Goal: Information Seeking & Learning: Learn about a topic

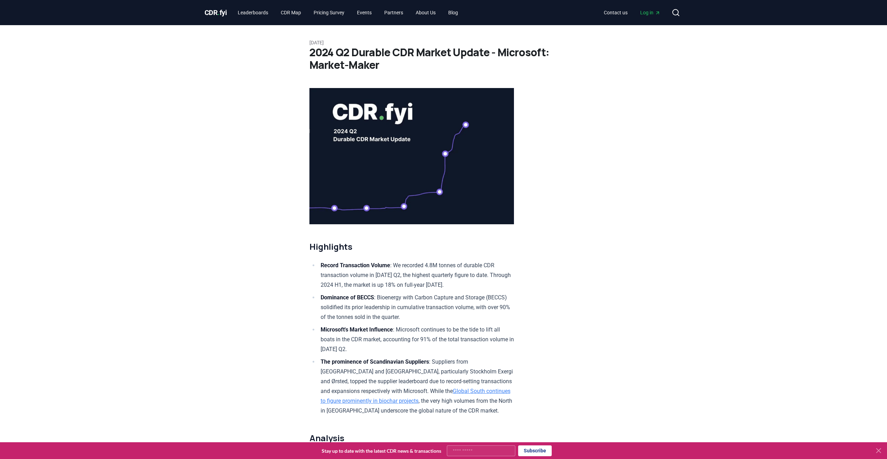
click at [881, 453] on icon at bounding box center [878, 451] width 8 height 8
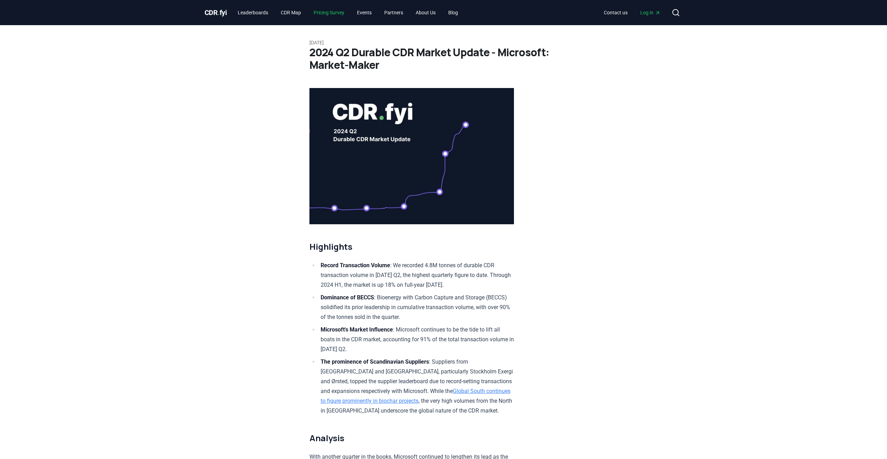
click at [330, 9] on link "Pricing Survey" at bounding box center [329, 12] width 42 height 13
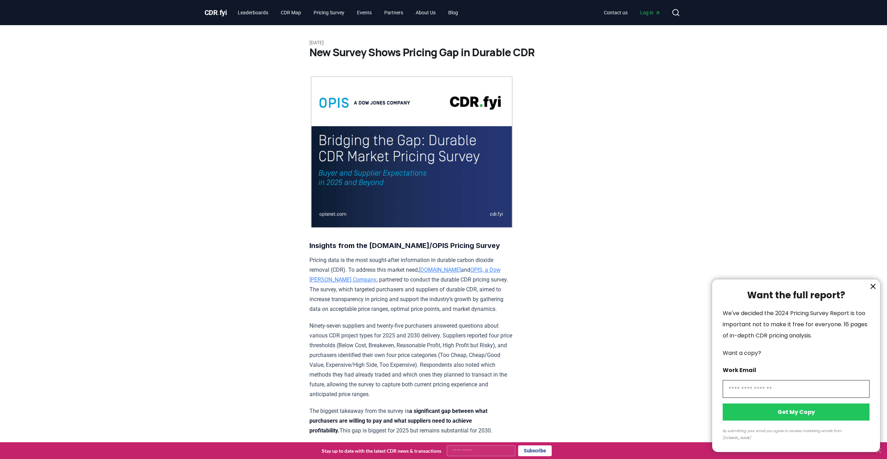
click at [871, 291] on icon "information" at bounding box center [873, 286] width 8 height 8
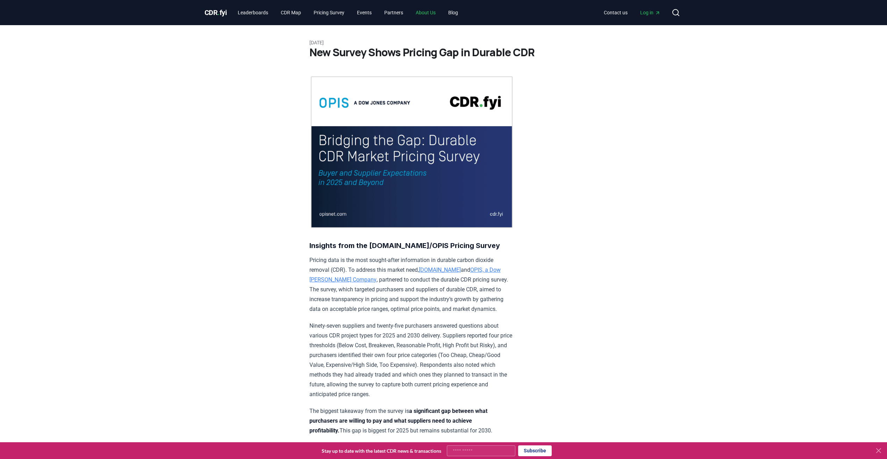
click at [433, 14] on link "About Us" at bounding box center [425, 12] width 31 height 13
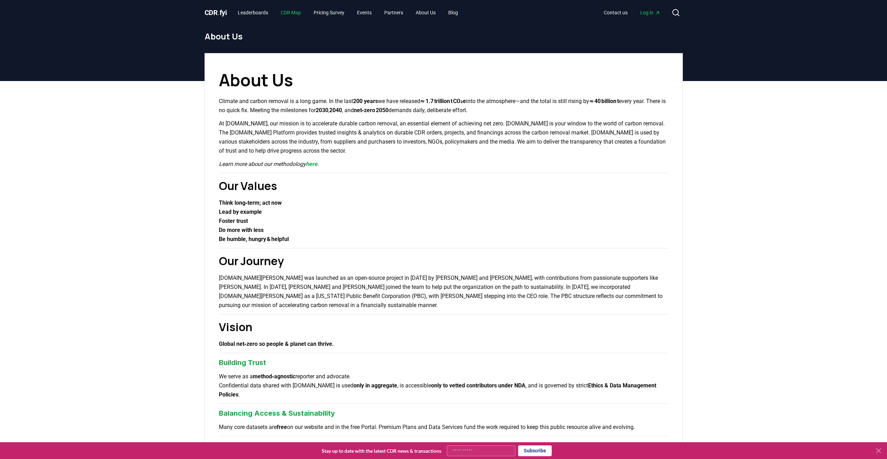
click at [304, 12] on link "CDR Map" at bounding box center [290, 12] width 31 height 13
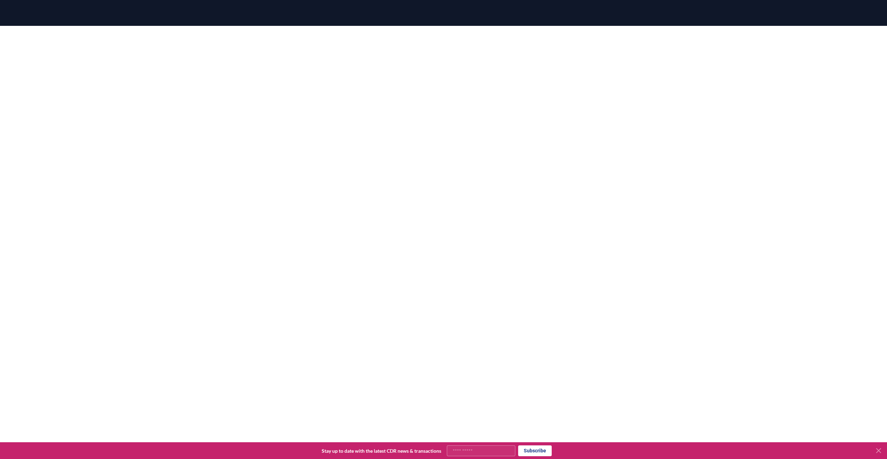
scroll to position [66, 0]
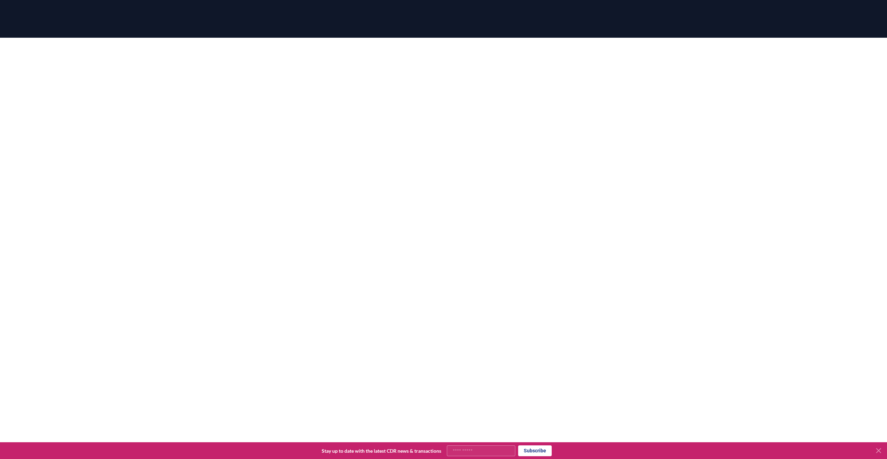
click at [159, 122] on div at bounding box center [443, 212] width 887 height 349
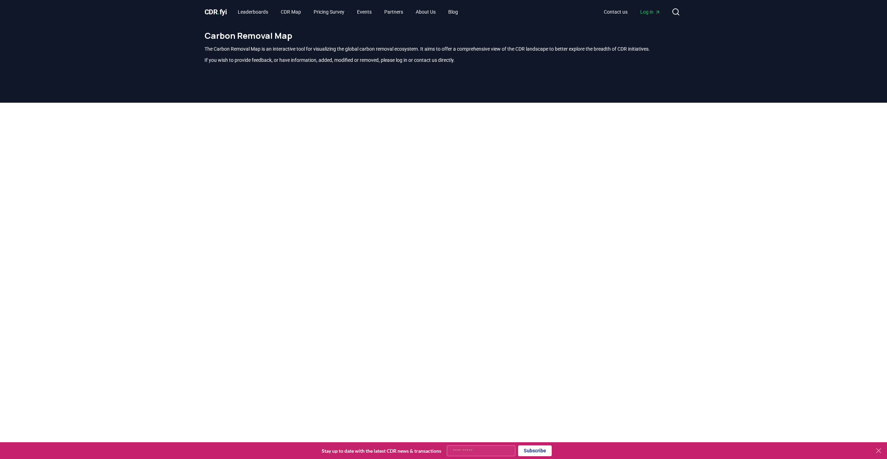
scroll to position [0, 0]
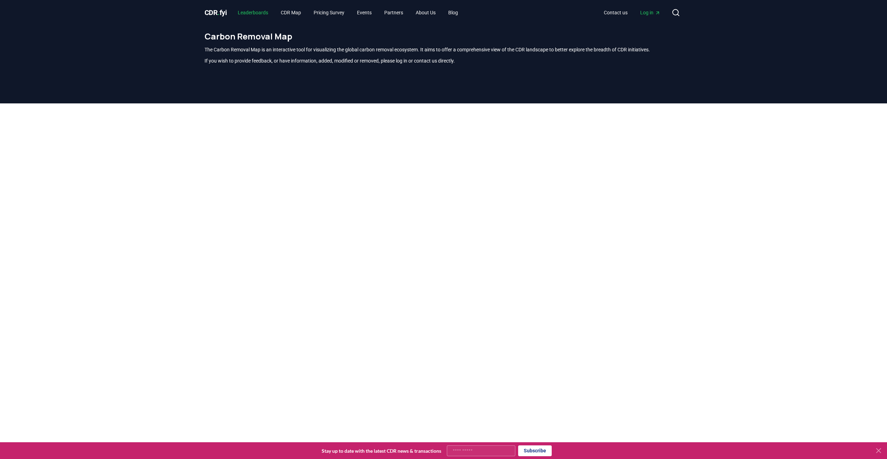
click at [251, 9] on link "Leaderboards" at bounding box center [253, 12] width 42 height 13
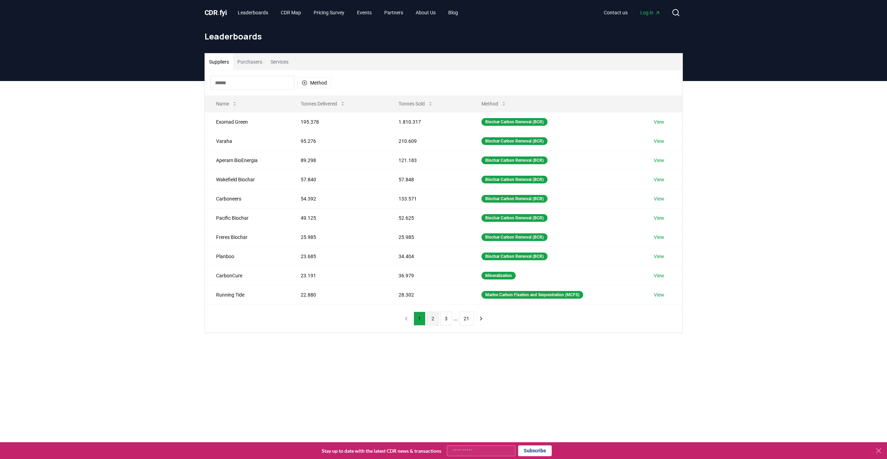
click at [433, 321] on button "2" at bounding box center [433, 319] width 12 height 14
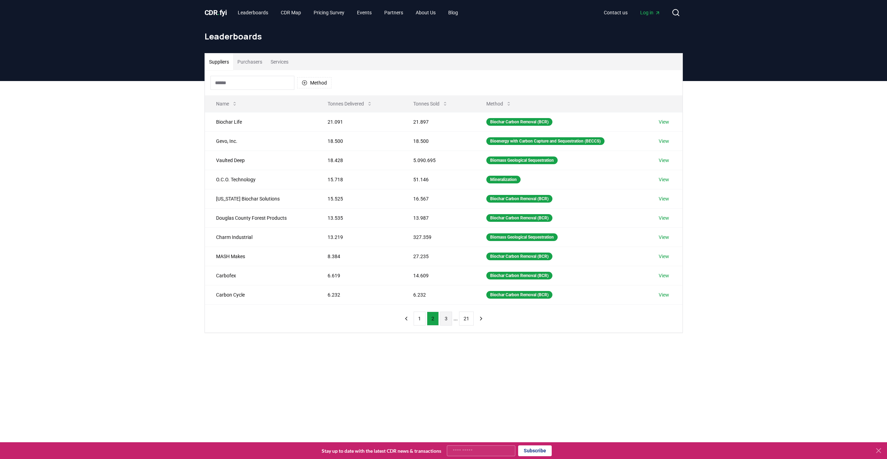
click at [446, 321] on button "3" at bounding box center [446, 319] width 12 height 14
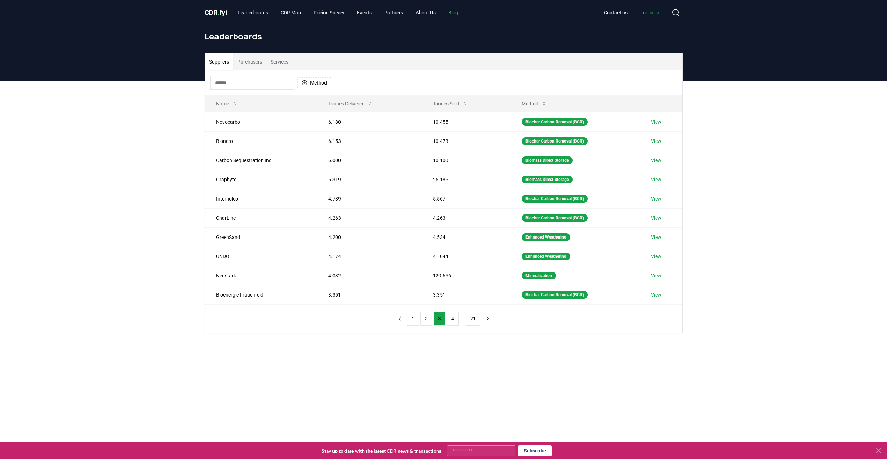
click at [457, 12] on link "Blog" at bounding box center [452, 12] width 21 height 13
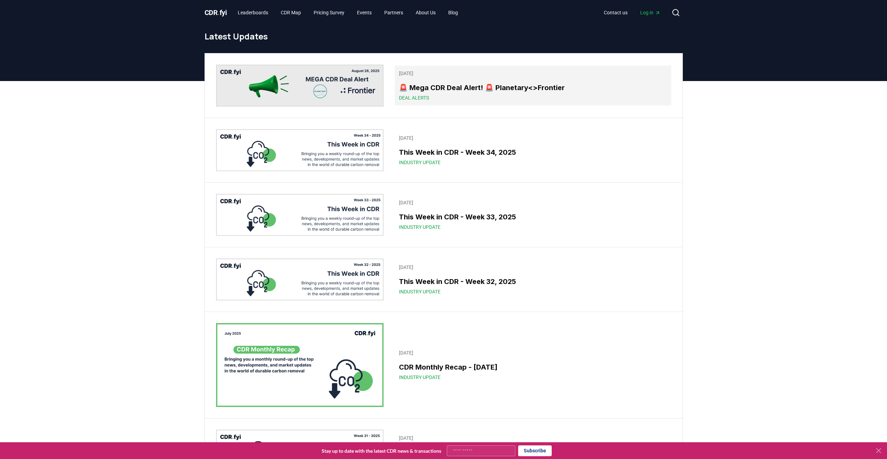
click at [435, 90] on h3 "🚨 Mega CDR Deal Alert! 🚨 Planetary<>Frontier" at bounding box center [533, 87] width 268 height 10
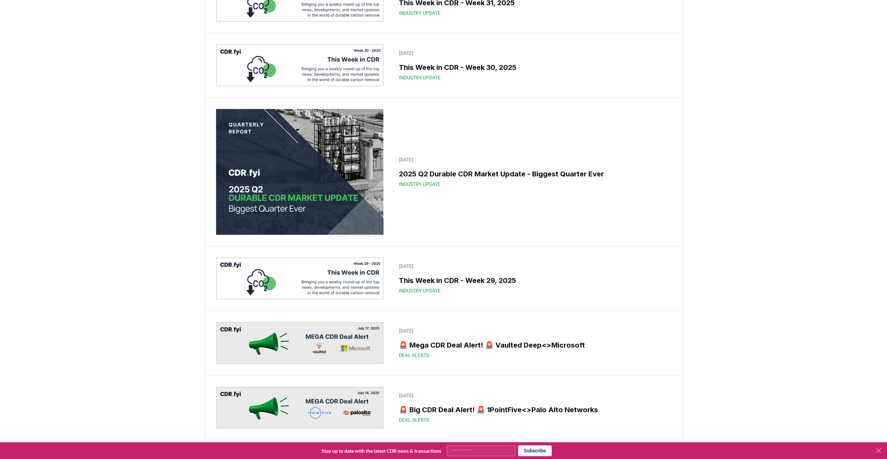
scroll to position [454, 0]
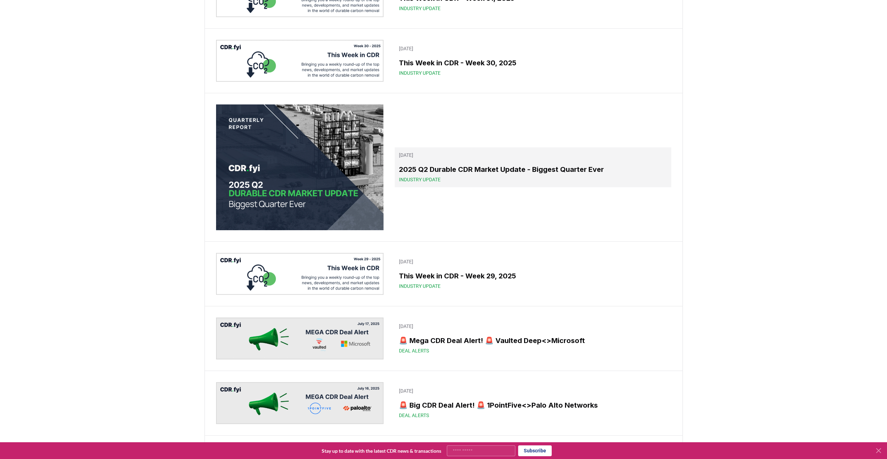
click at [531, 174] on h3 "2025 Q2 Durable CDR Market Update - Biggest Quarter Ever" at bounding box center [533, 169] width 268 height 10
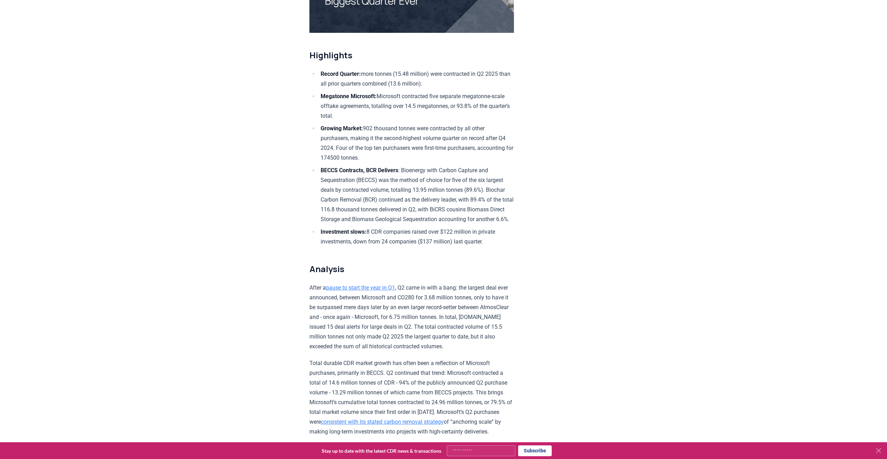
scroll to position [210, 0]
drag, startPoint x: 368, startPoint y: 126, endPoint x: 380, endPoint y: 125, distance: 11.5
click at [380, 125] on li "Growing Market: 902 thousand tonnes were contracted by all other purchasers, ma…" at bounding box center [415, 142] width 195 height 39
click at [498, 129] on li "Growing Market: 902 thousand tonnes were contracted by all other purchasers, ma…" at bounding box center [415, 142] width 195 height 39
click at [446, 154] on li "Growing Market: 902 thousand tonnes were contracted by all other purchasers, ma…" at bounding box center [415, 142] width 195 height 39
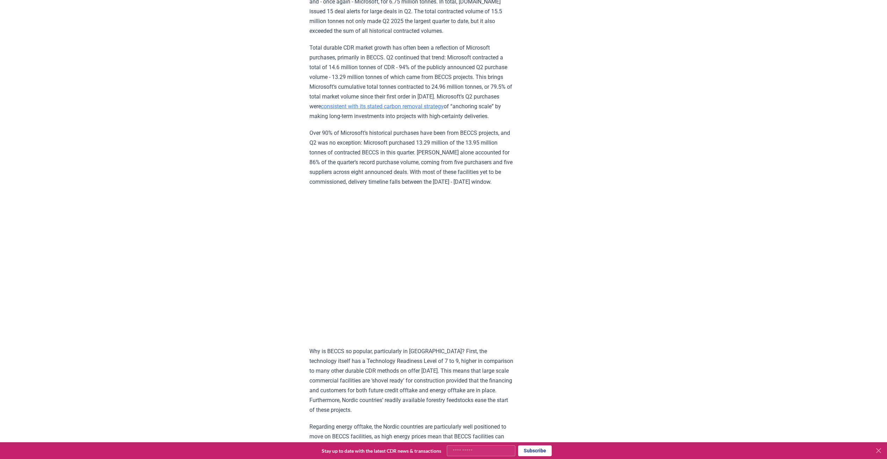
scroll to position [559, 0]
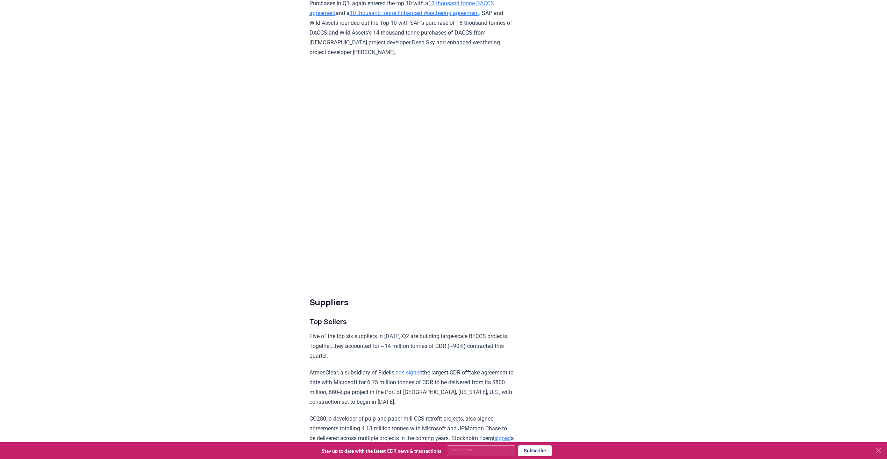
scroll to position [2062, 0]
